Goal: Transaction & Acquisition: Subscribe to service/newsletter

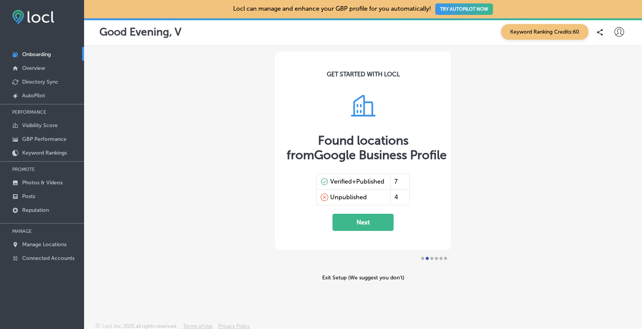
click at [463, 11] on button "TRY AUTOPILOT NOW" at bounding box center [464, 8] width 58 height 11
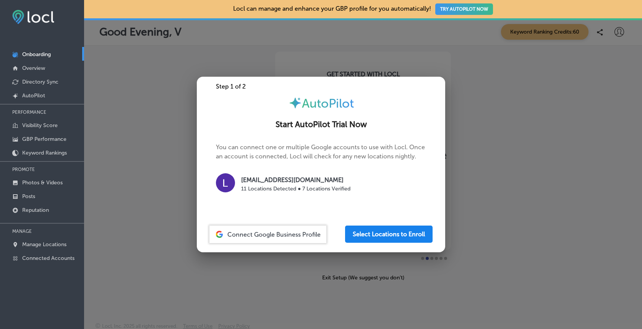
click at [397, 230] on button "Select Locations to Enroll" at bounding box center [388, 234] width 87 height 17
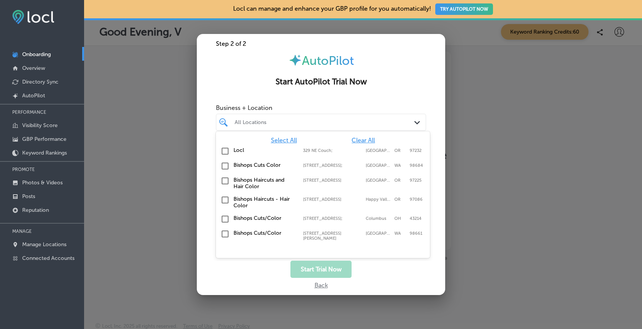
click at [354, 126] on div at bounding box center [312, 122] width 157 height 10
click at [247, 165] on label "Bishops Cuts Color" at bounding box center [264, 165] width 62 height 6
click at [243, 181] on label "Bishops Haircuts and Hair Color" at bounding box center [264, 183] width 62 height 13
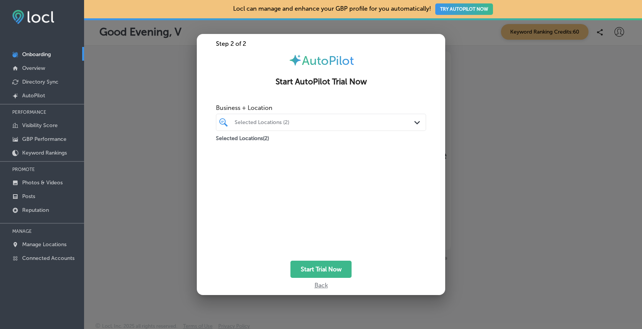
click at [271, 272] on div "Start Trial Now" at bounding box center [321, 269] width 248 height 17
click at [308, 270] on button "Start Trial Now" at bounding box center [320, 269] width 61 height 17
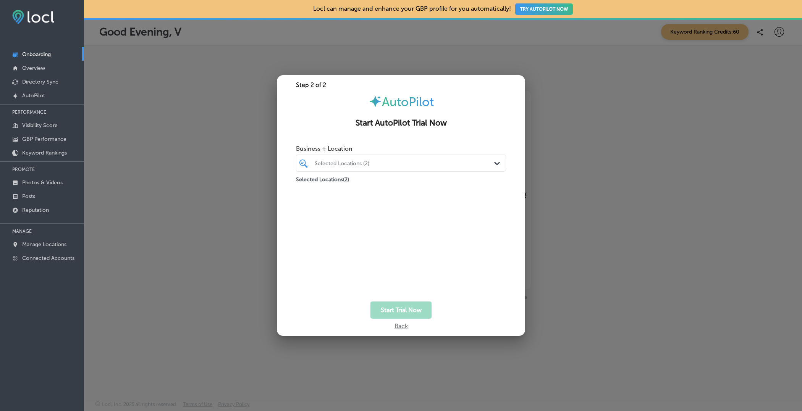
click at [641, 86] on div at bounding box center [401, 205] width 802 height 411
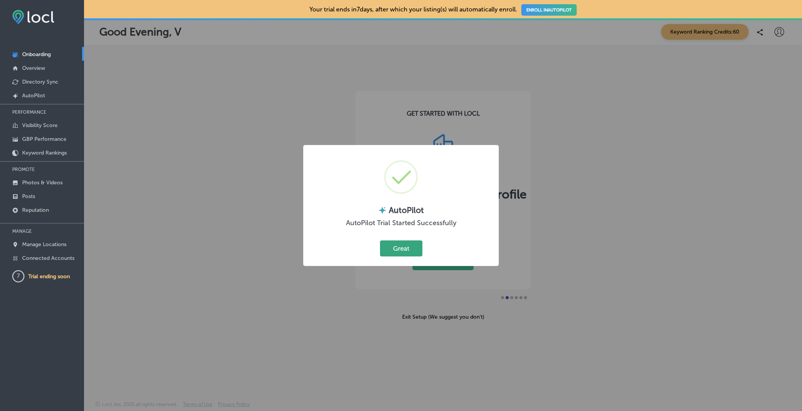
click at [398, 248] on button "Great" at bounding box center [401, 249] width 42 height 16
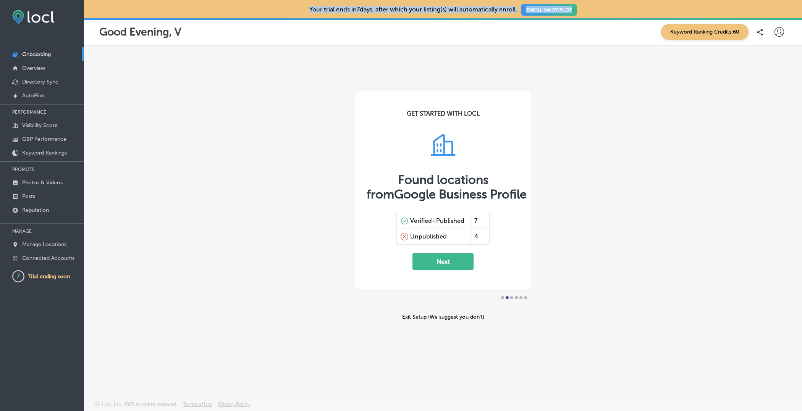
drag, startPoint x: 294, startPoint y: 8, endPoint x: 587, endPoint y: 14, distance: 293.5
click at [587, 14] on div "Your trial ends [DATE], after which your listing(s) will automatically enroll. …" at bounding box center [443, 9] width 718 height 18
copy p "Your trial ends [DATE], after which your listing(s) will automatically enroll. …"
